Goal: Task Accomplishment & Management: Use online tool/utility

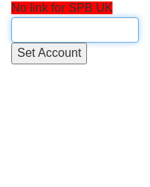
click at [38, 28] on input "text" at bounding box center [74, 29] width 127 height 25
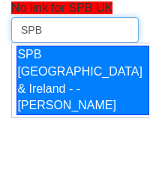
click at [58, 70] on div "SPB UK & Ireland - - Suzie Monk" at bounding box center [82, 81] width 133 height 70
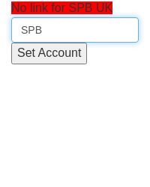
type input "SPB UK & Ireland - - Suzie Monk"
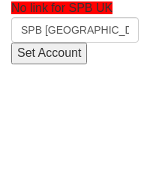
click at [52, 51] on input "Set Account" at bounding box center [49, 54] width 76 height 22
